Goal: Book appointment/travel/reservation

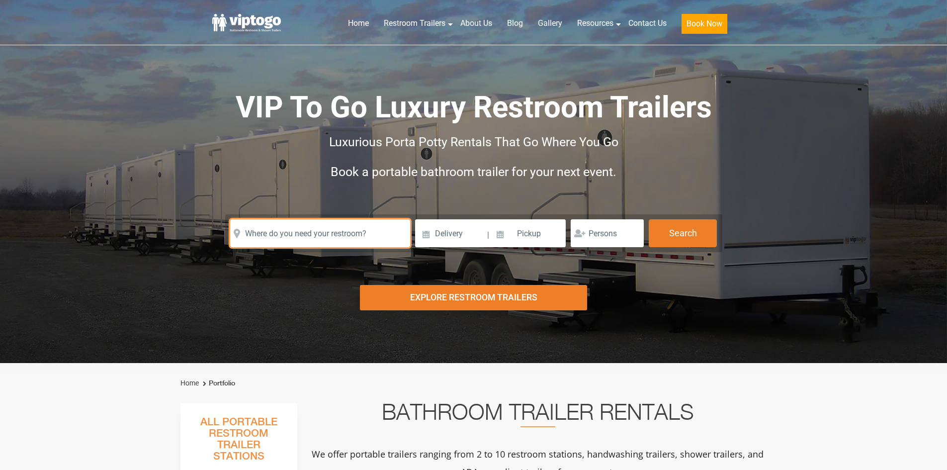
drag, startPoint x: 352, startPoint y: 221, endPoint x: 347, endPoint y: 229, distance: 9.0
click at [352, 221] on input "text" at bounding box center [320, 233] width 180 height 28
click at [355, 234] on input "text" at bounding box center [320, 233] width 180 height 28
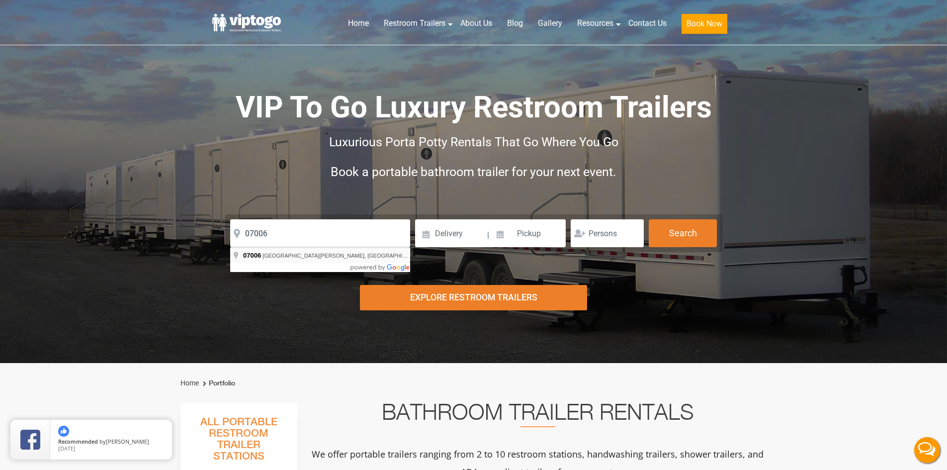
type input "[GEOGRAPHIC_DATA][PERSON_NAME], [GEOGRAPHIC_DATA]"
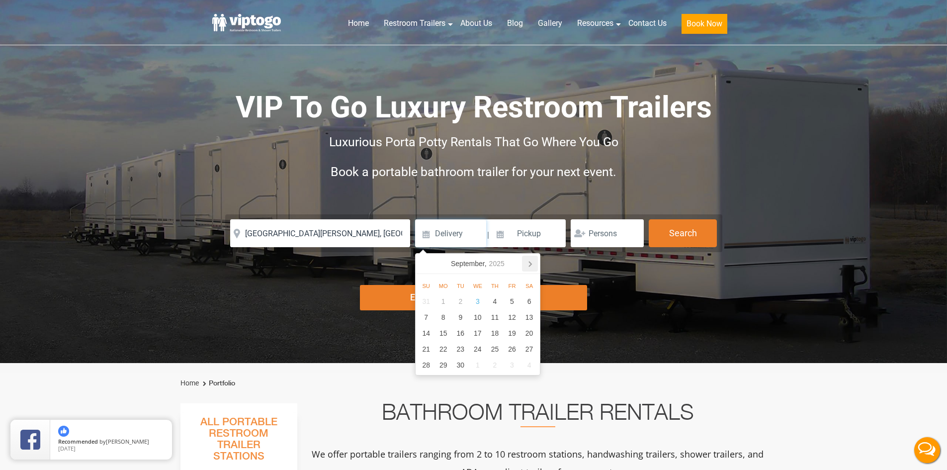
click at [536, 264] on icon at bounding box center [530, 264] width 16 height 16
click at [422, 331] on div "12" at bounding box center [426, 333] width 17 height 16
type input "[DATE]"
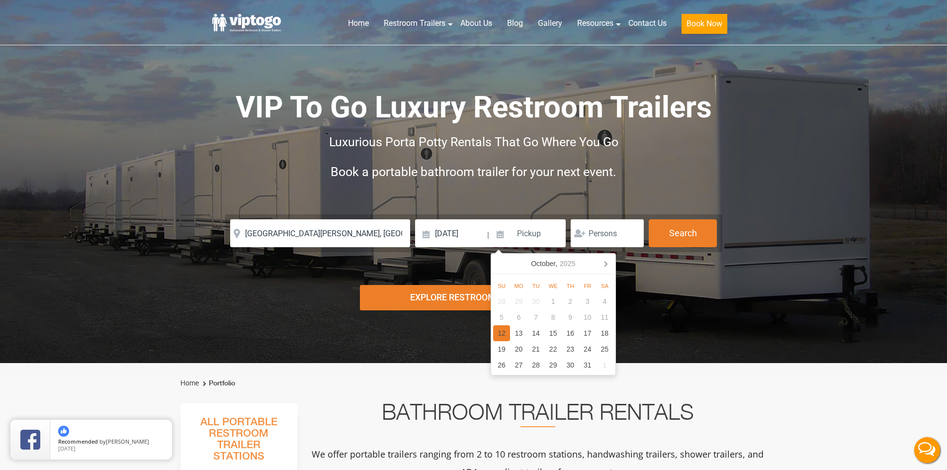
click at [501, 330] on div "12" at bounding box center [501, 333] width 17 height 16
type input "[DATE]"
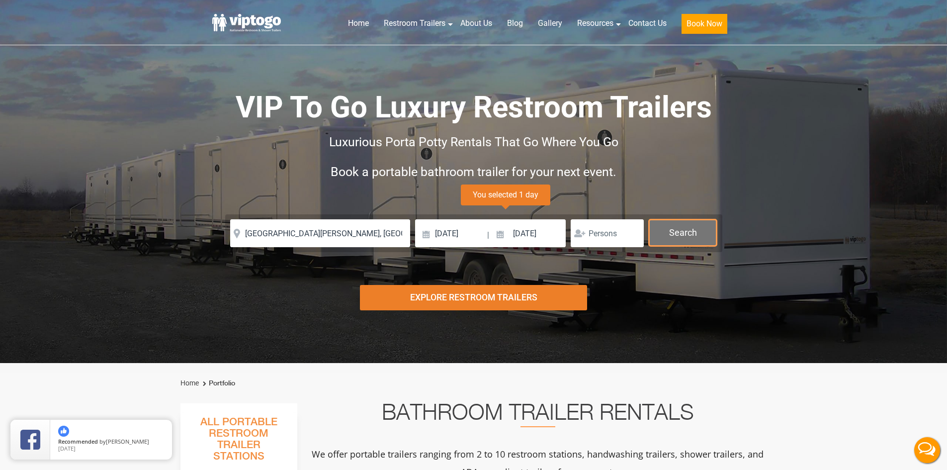
click at [684, 222] on button "Search" at bounding box center [683, 232] width 68 height 27
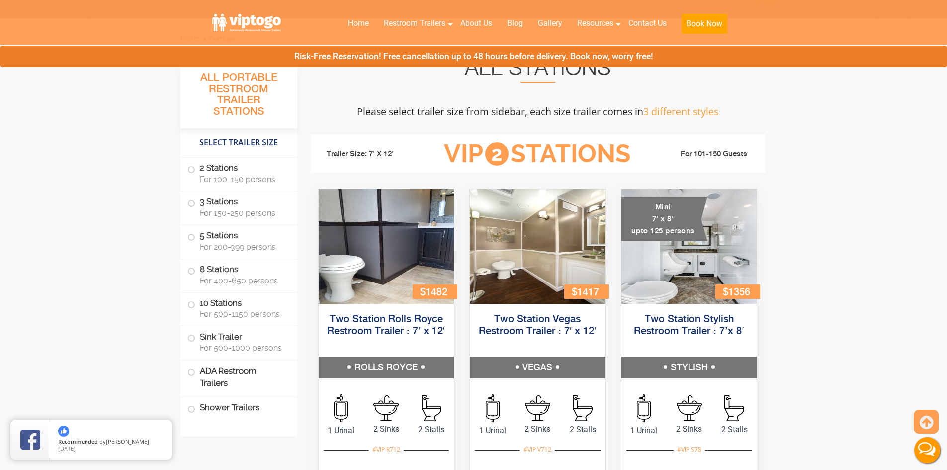
scroll to position [403, 0]
